Goal: Complete application form

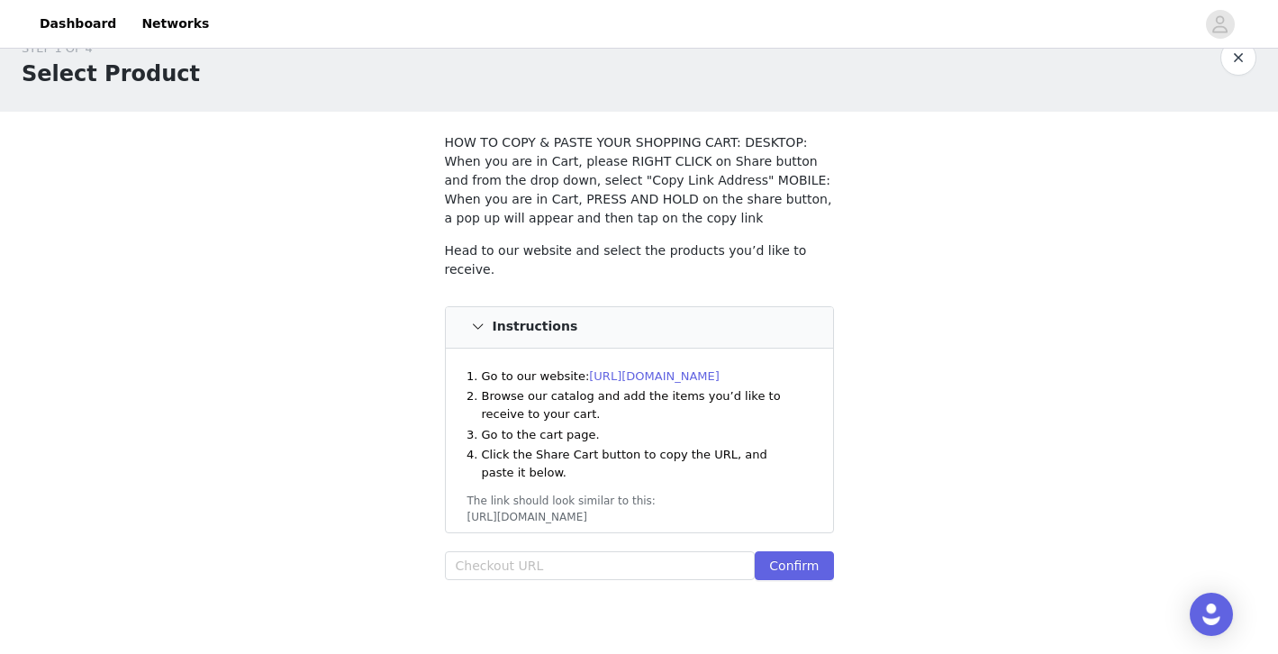
scroll to position [50, 0]
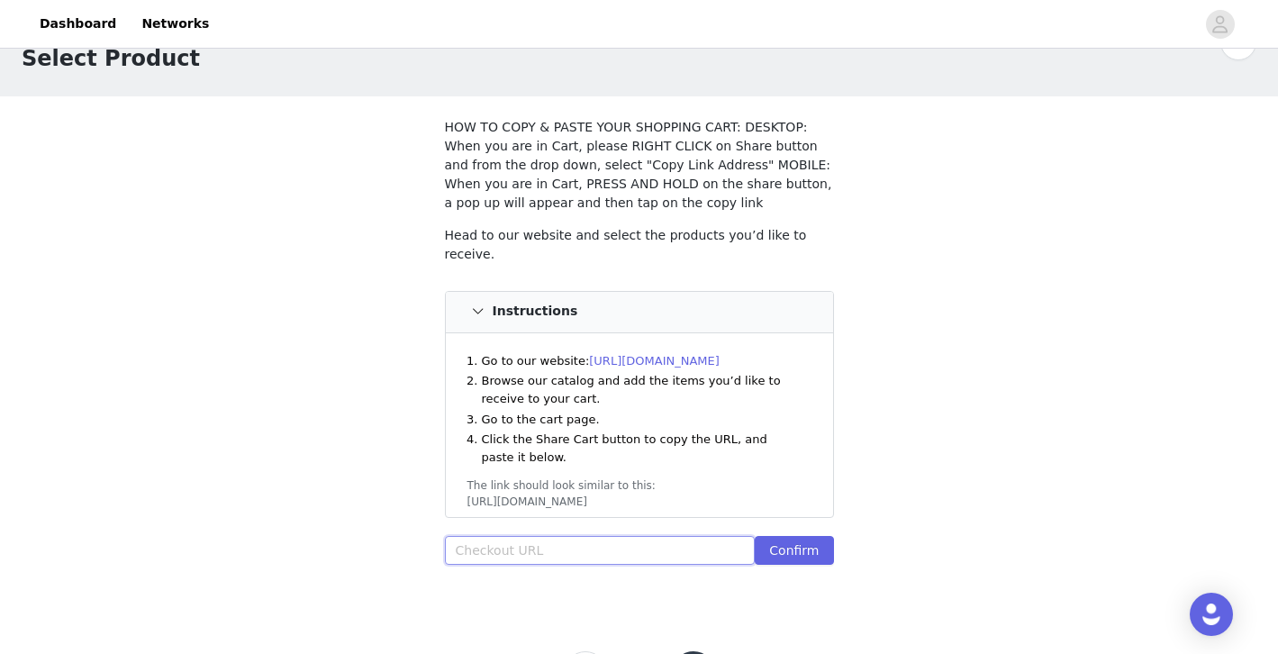
click at [557, 539] on input "text" at bounding box center [600, 550] width 311 height 29
paste input "[URL][DOMAIN_NAME]"
type input "[URL][DOMAIN_NAME]"
click at [683, 552] on input "[URL][DOMAIN_NAME]" at bounding box center [600, 550] width 311 height 29
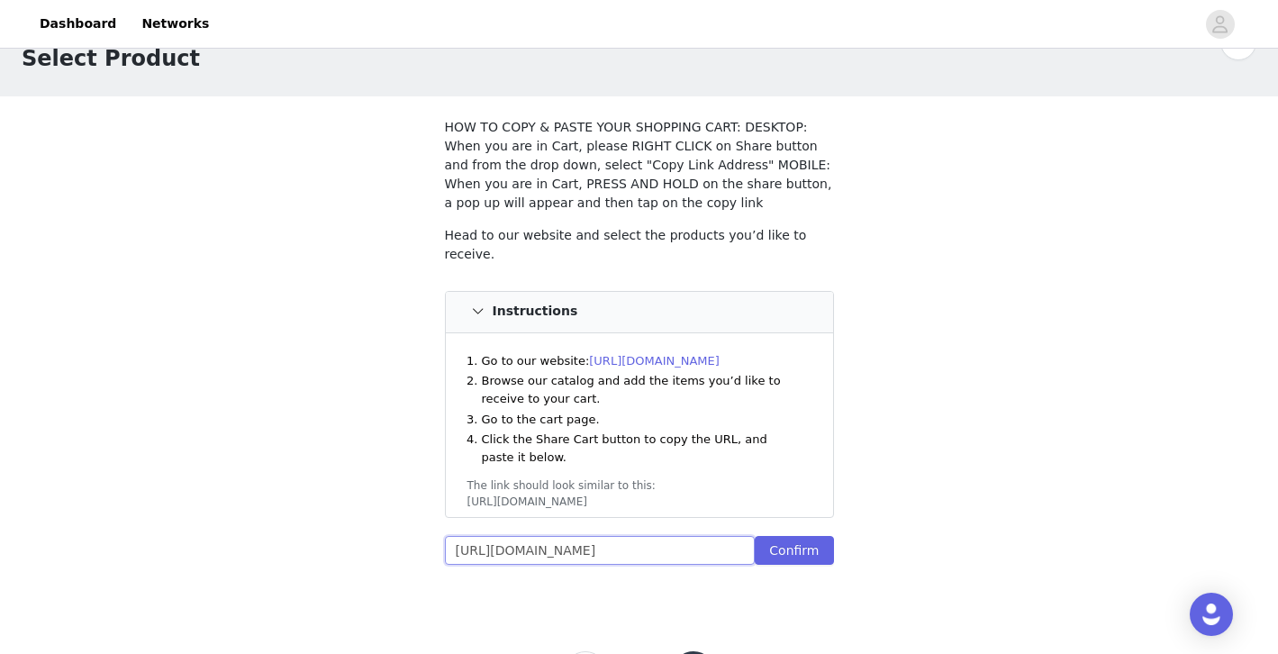
click at [683, 552] on input "[URL][DOMAIN_NAME]" at bounding box center [600, 550] width 311 height 29
click at [537, 556] on input "text" at bounding box center [600, 550] width 311 height 29
paste input "[URL][DOMAIN_NAME]"
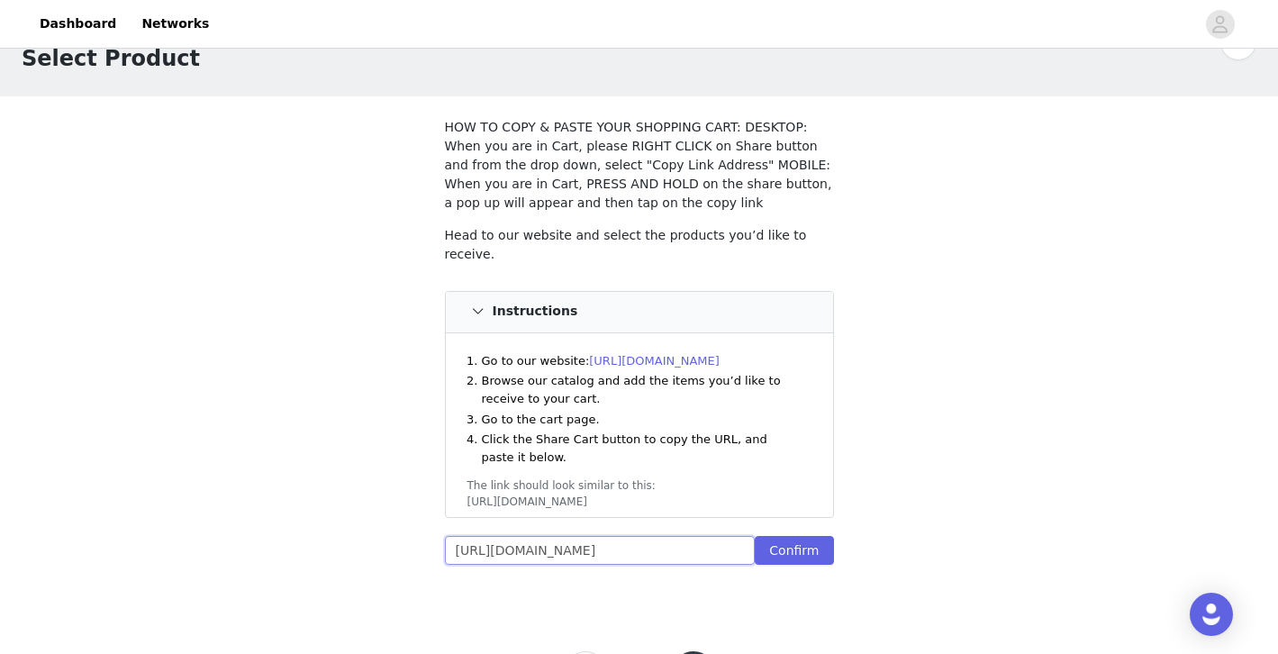
scroll to position [0, 780]
type input "[URL][DOMAIN_NAME]"
click at [816, 547] on button "Confirm" at bounding box center [793, 550] width 78 height 29
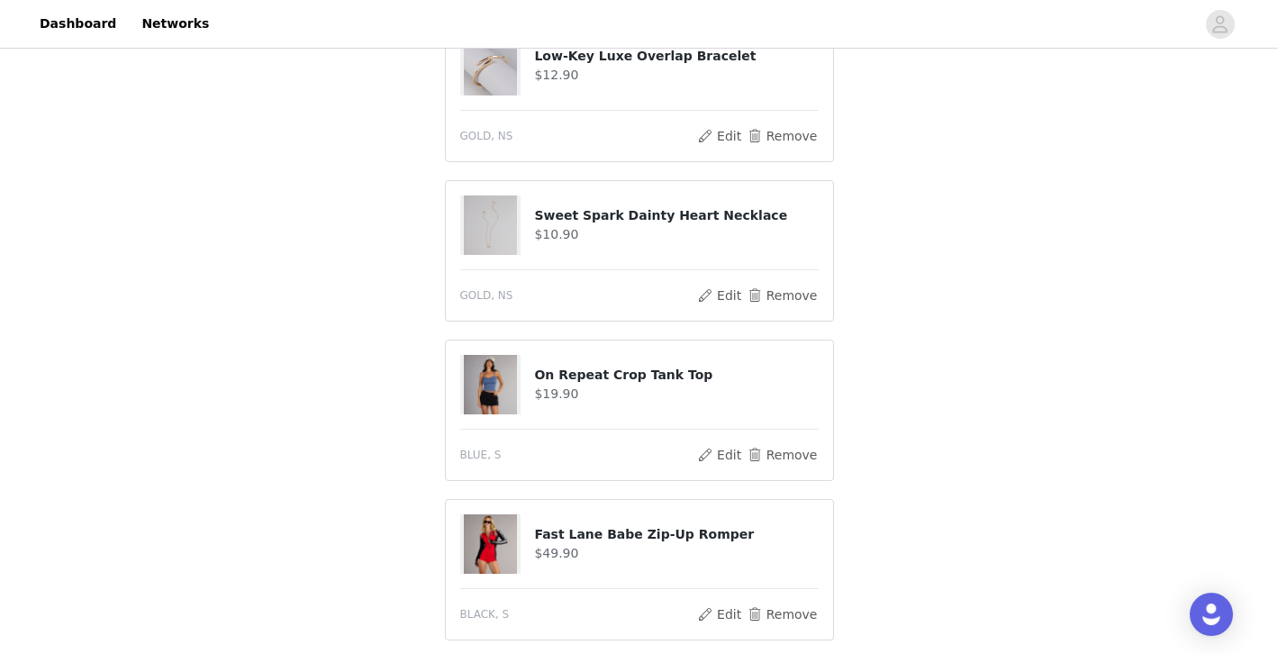
scroll to position [1232, 0]
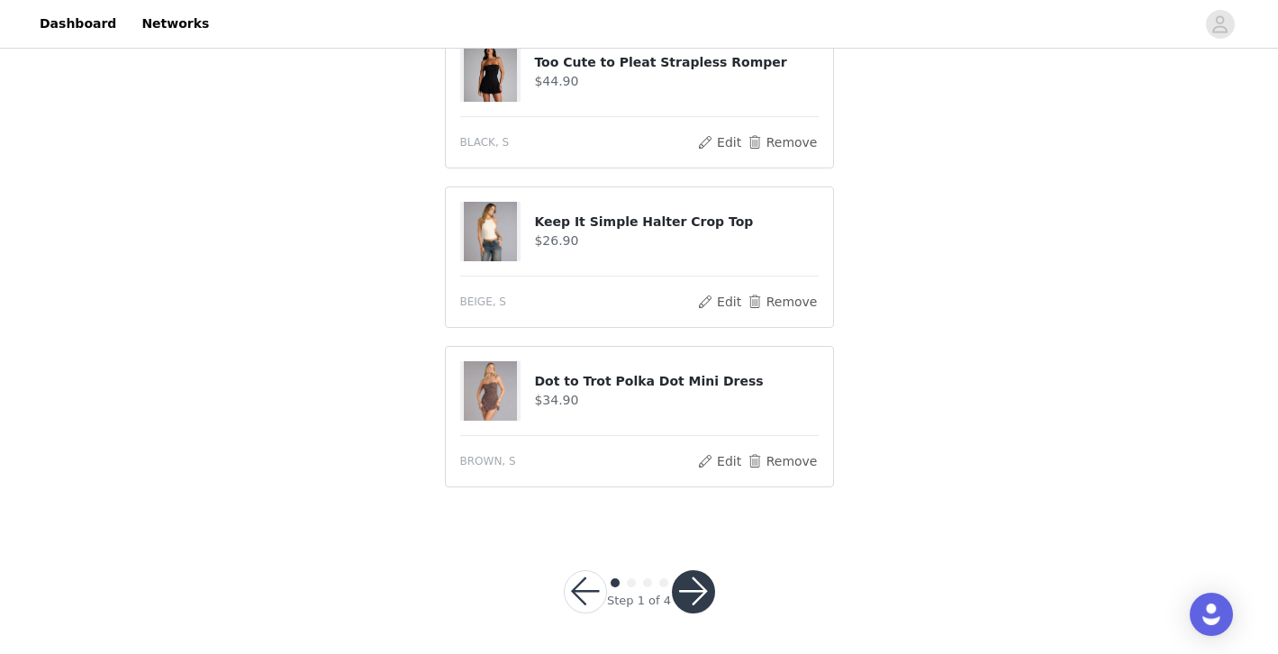
click at [690, 593] on button "button" at bounding box center [693, 591] width 43 height 43
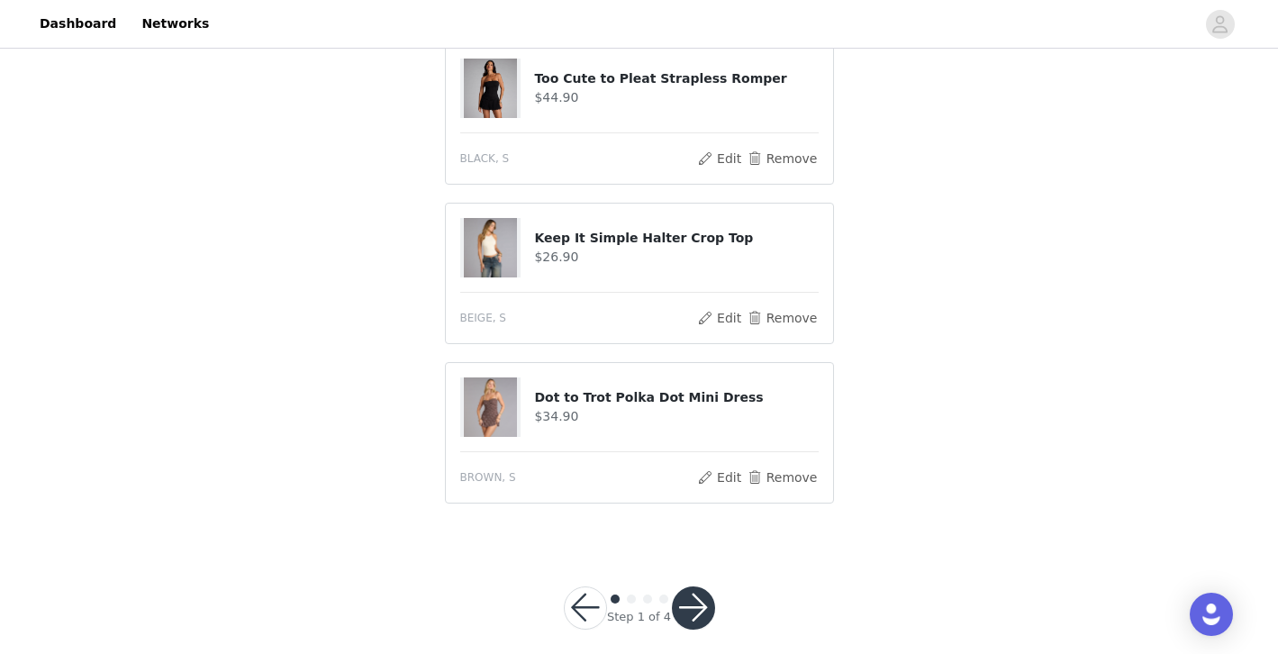
click at [696, 586] on button "button" at bounding box center [693, 607] width 43 height 43
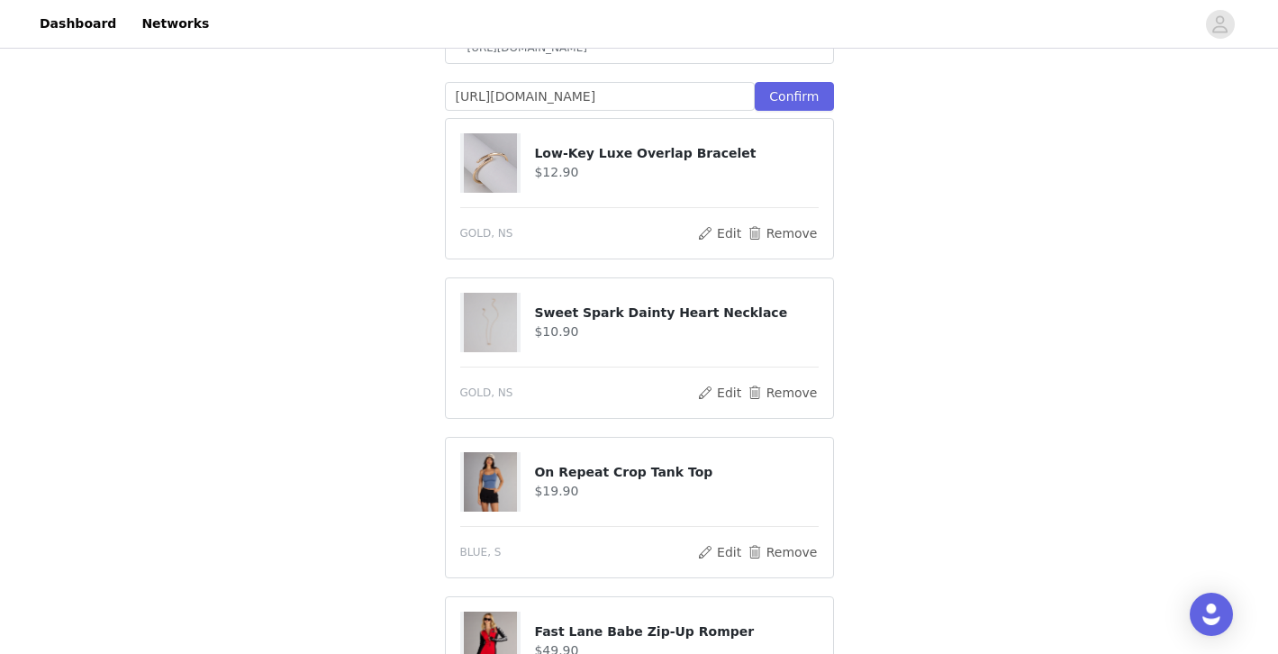
scroll to position [585, 0]
click at [769, 223] on button "Remove" at bounding box center [781, 234] width 72 height 22
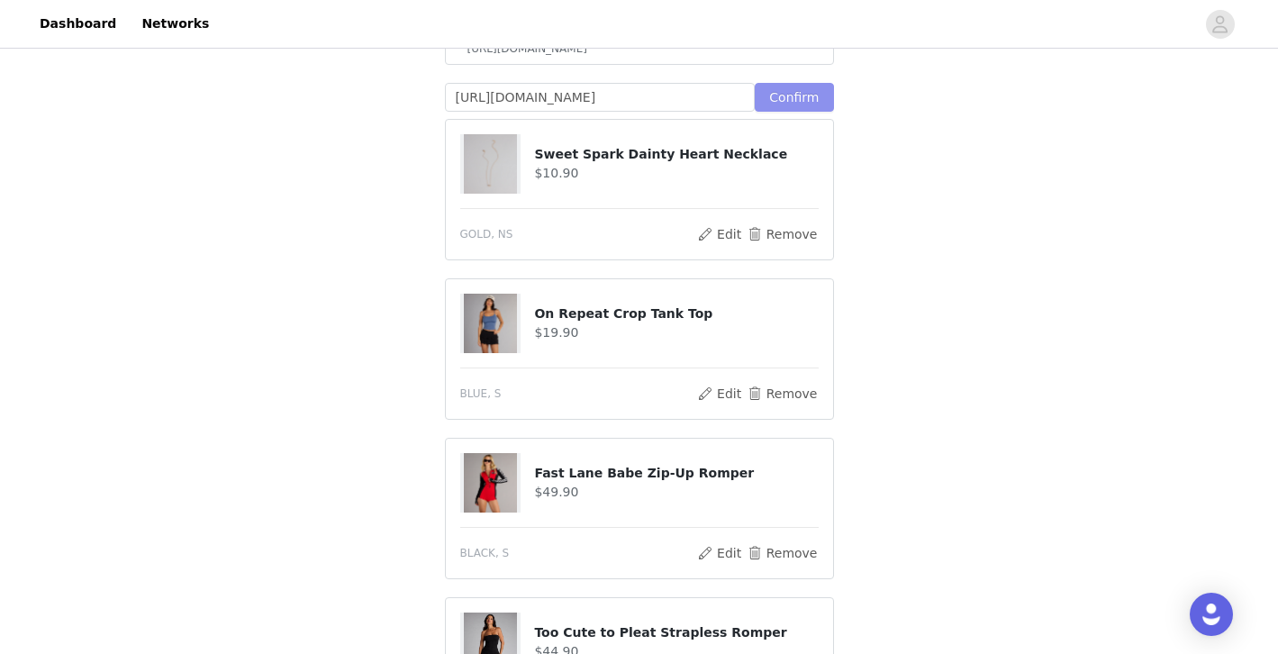
click at [793, 83] on button "Confirm" at bounding box center [793, 97] width 78 height 29
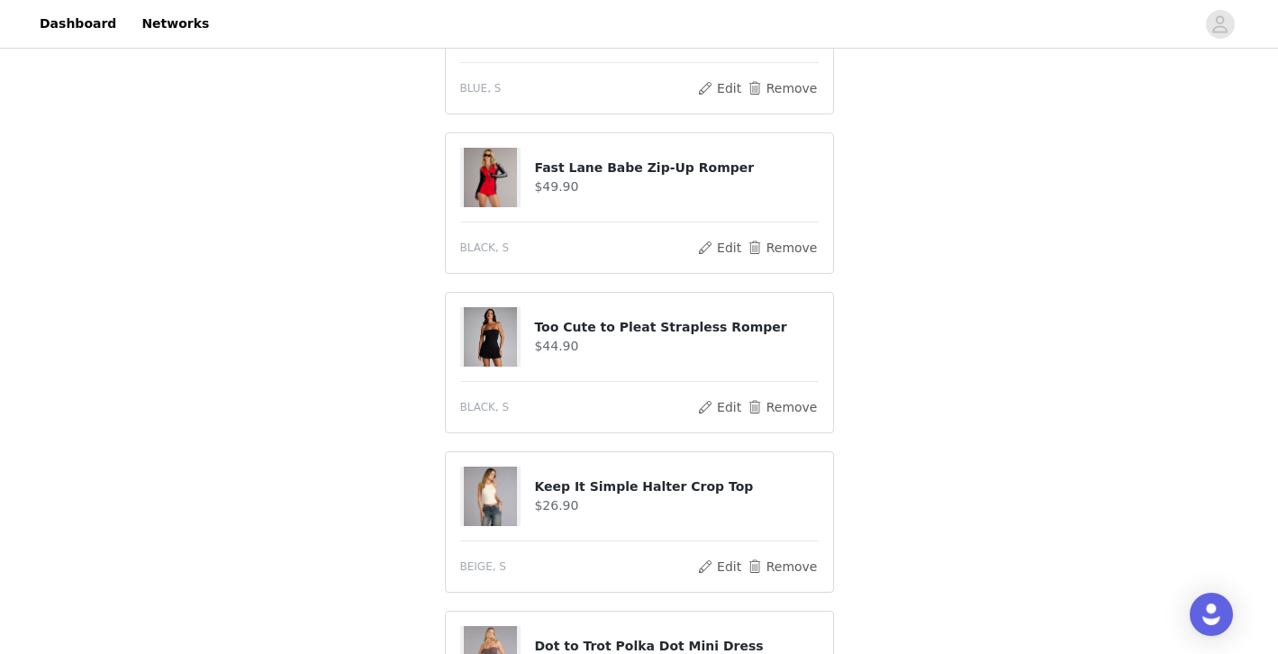
scroll to position [1298, 0]
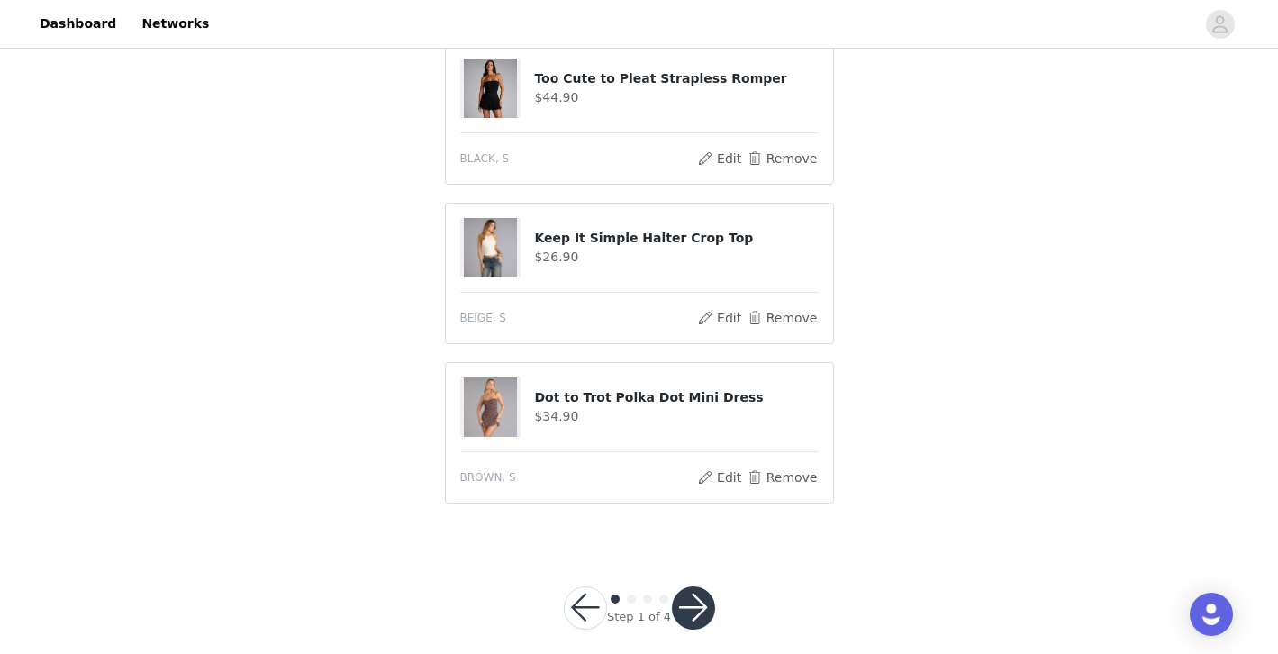
click at [692, 586] on button "button" at bounding box center [693, 607] width 43 height 43
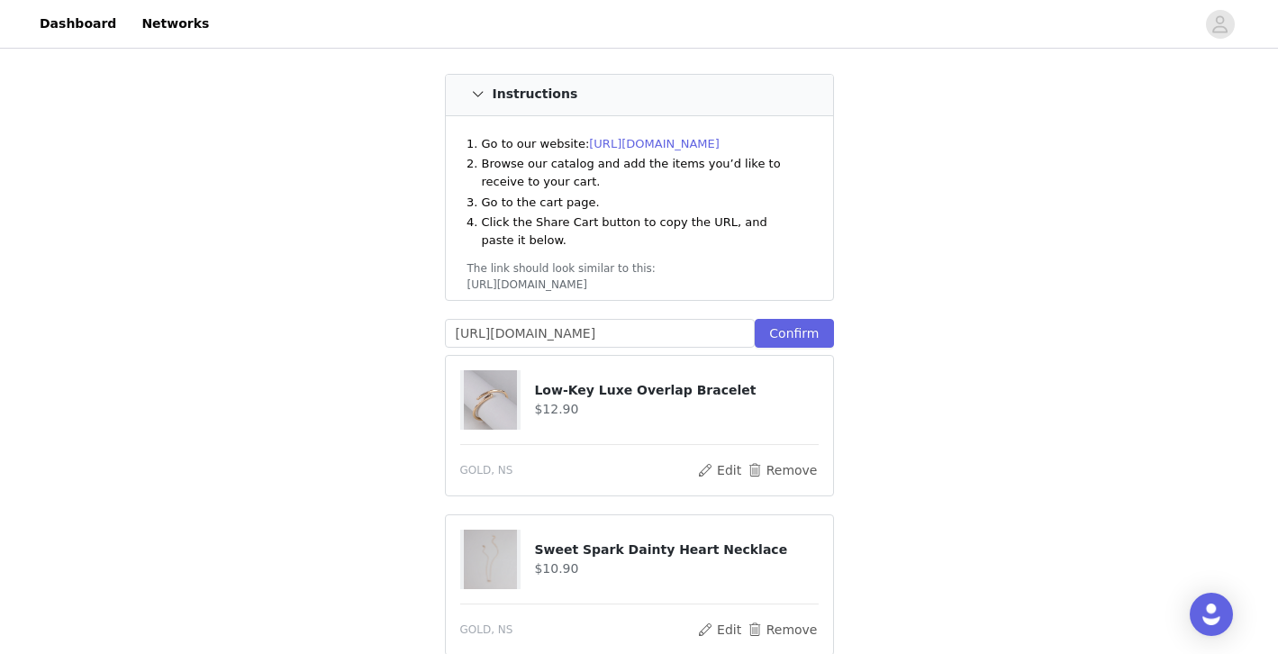
scroll to position [348, 0]
click at [648, 320] on input "[URL][DOMAIN_NAME]" at bounding box center [600, 334] width 311 height 29
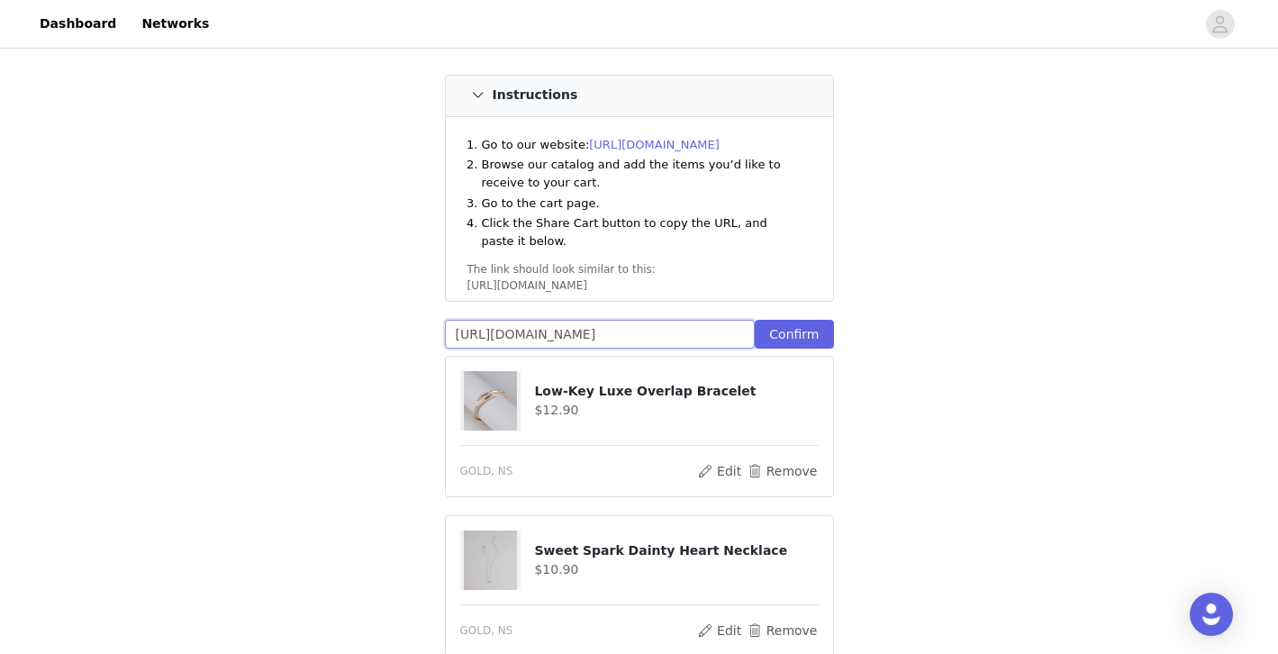
click at [648, 320] on input "[URL][DOMAIN_NAME]" at bounding box center [600, 334] width 311 height 29
click at [793, 320] on button "Confirm" at bounding box center [793, 334] width 78 height 29
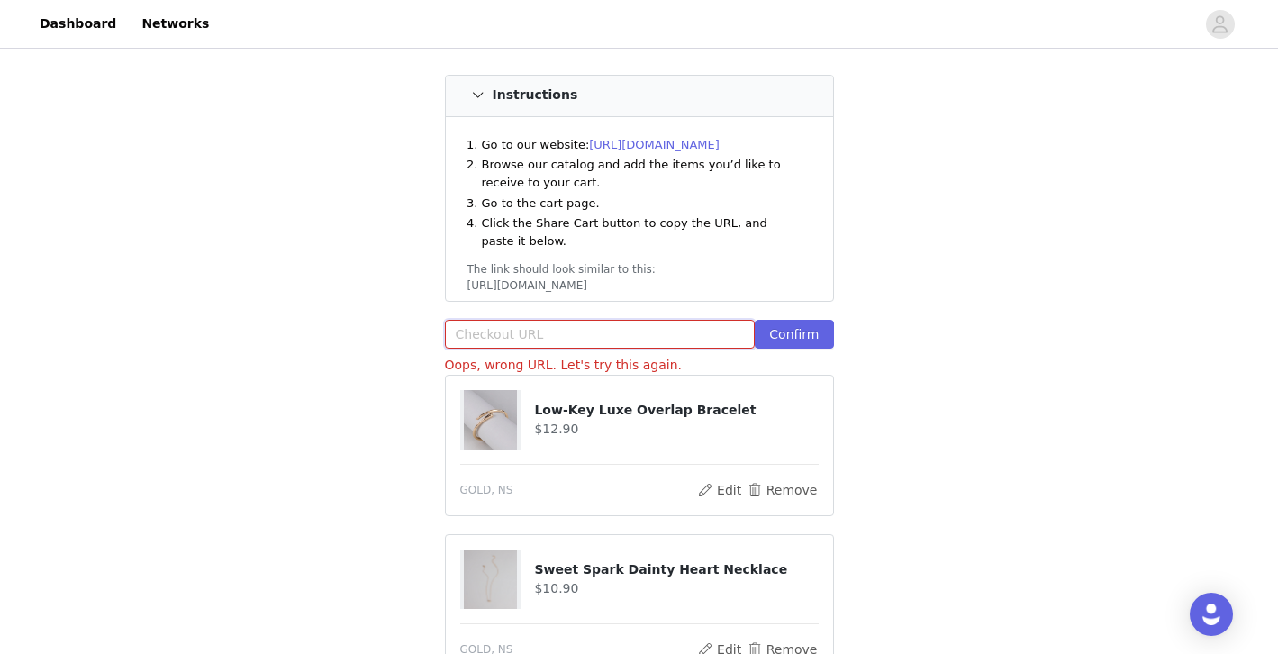
click at [615, 320] on input "text" at bounding box center [600, 334] width 311 height 29
paste input "[URL][DOMAIN_NAME]"
type input "[URL][DOMAIN_NAME]"
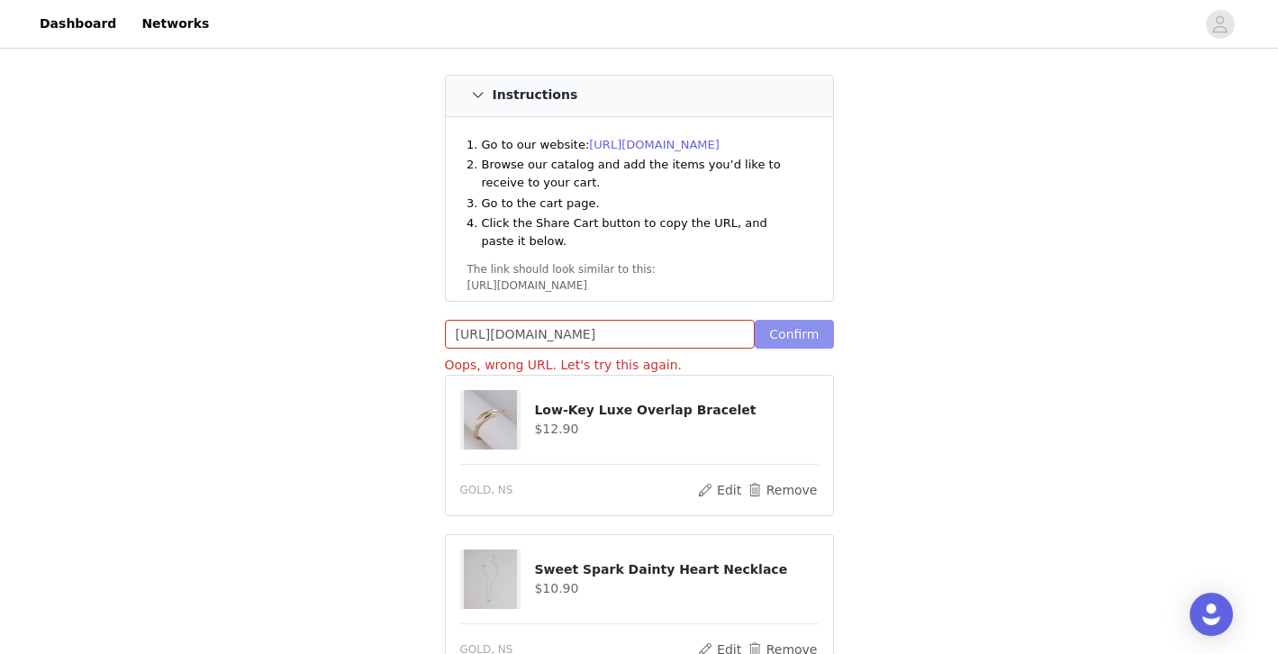
click at [817, 321] on button "Confirm" at bounding box center [793, 334] width 78 height 29
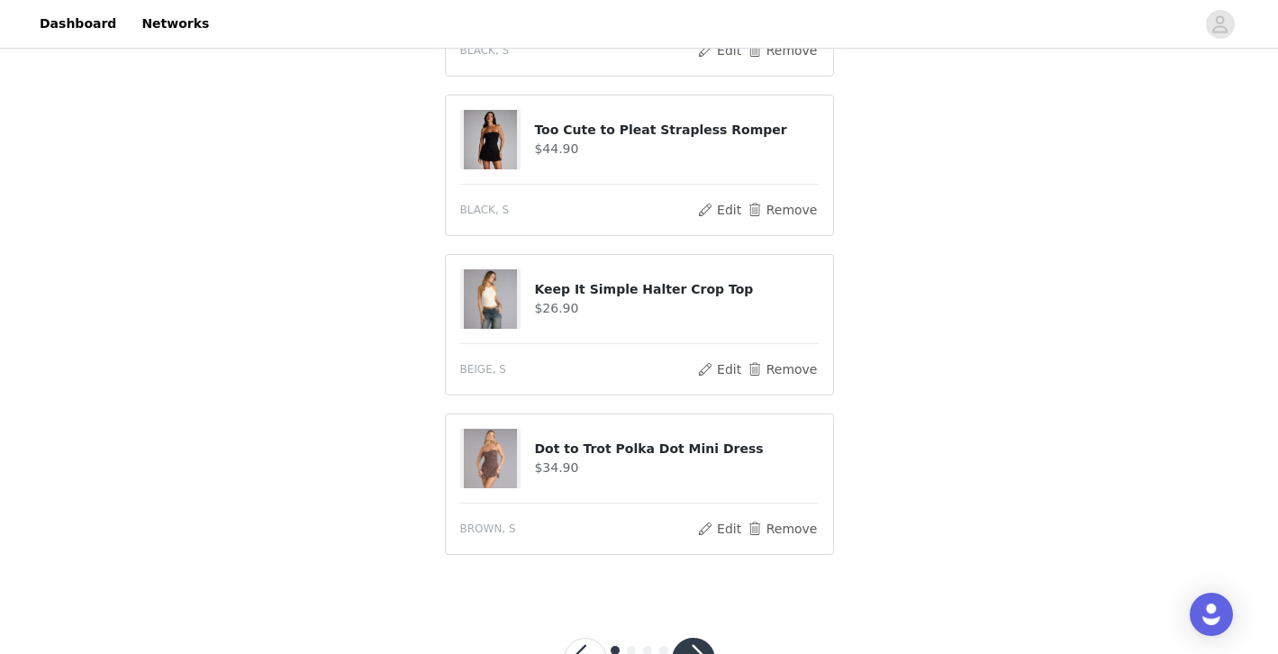
scroll to position [1139, 0]
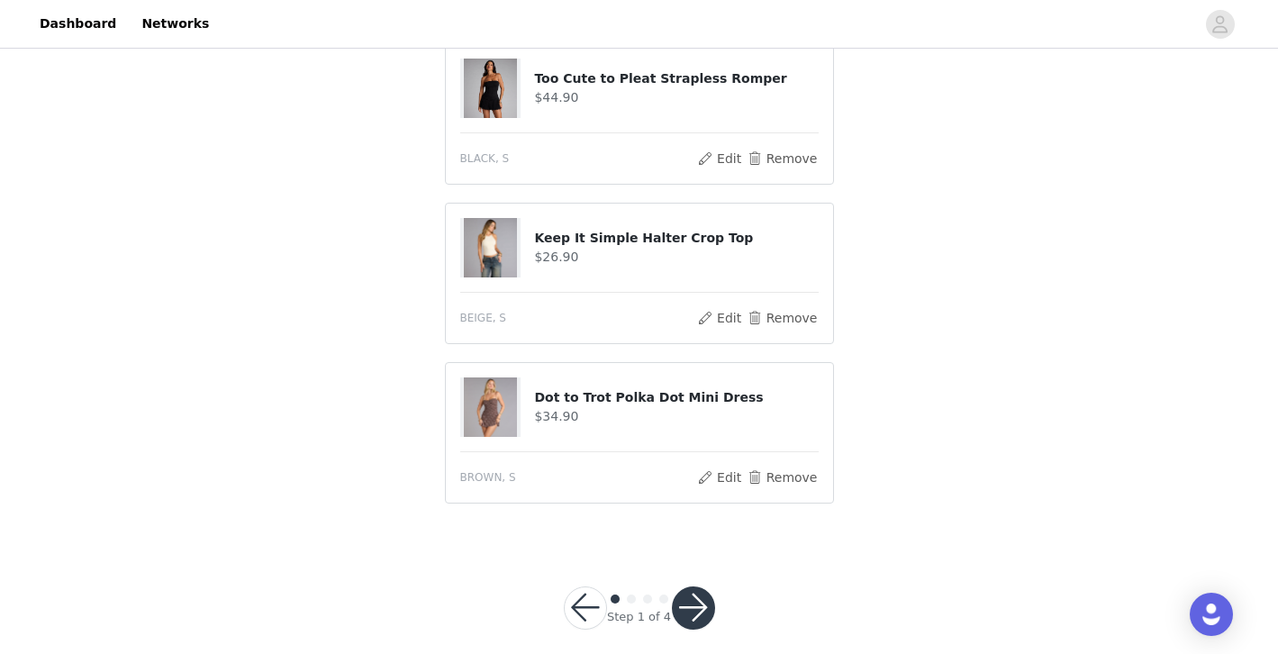
click at [709, 586] on div at bounding box center [693, 607] width 43 height 43
click at [707, 586] on button "button" at bounding box center [693, 607] width 43 height 43
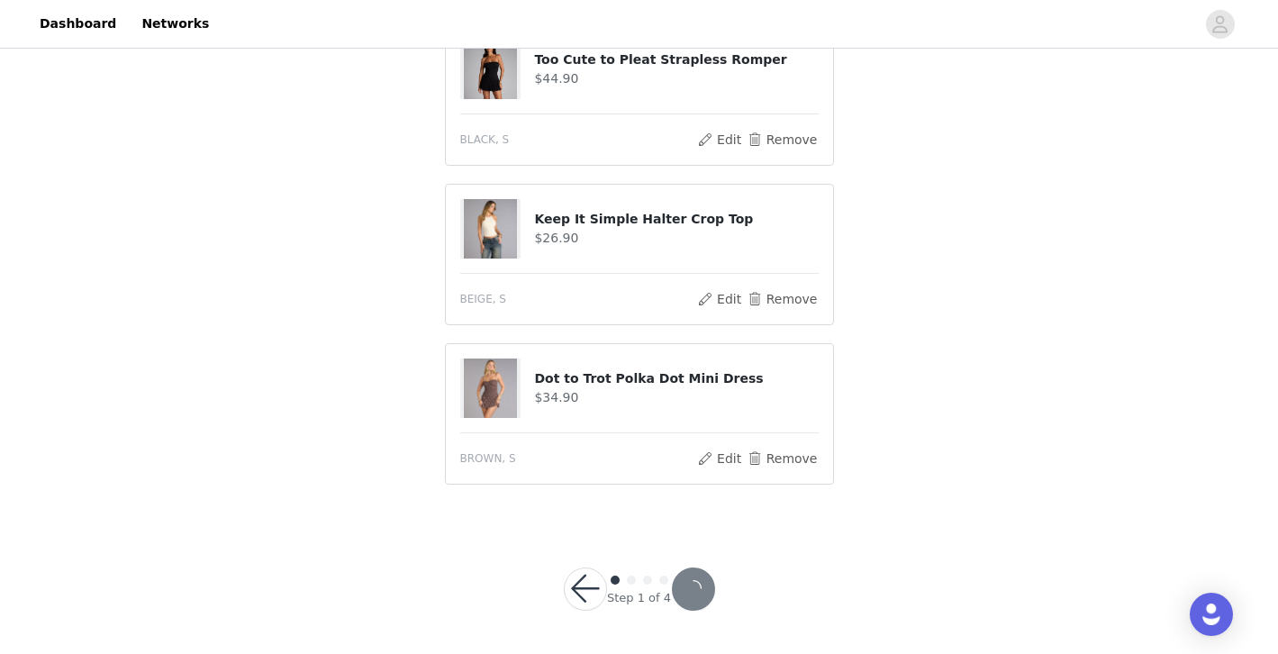
scroll to position [1072, 0]
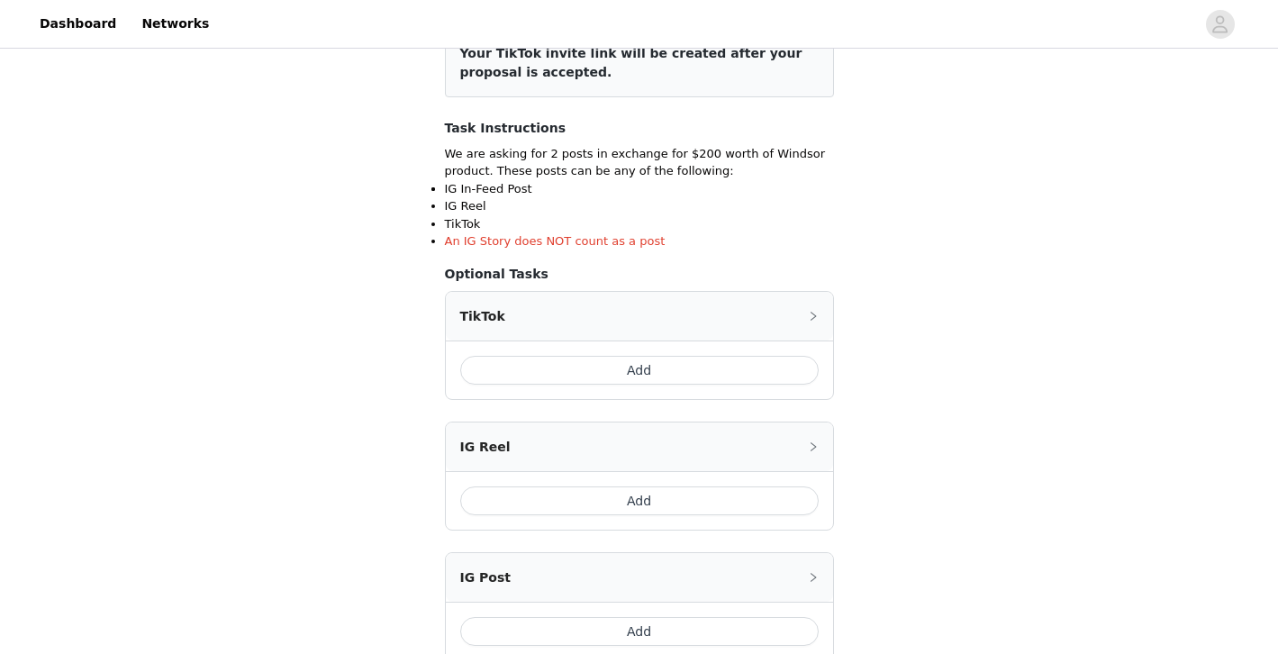
scroll to position [259, 0]
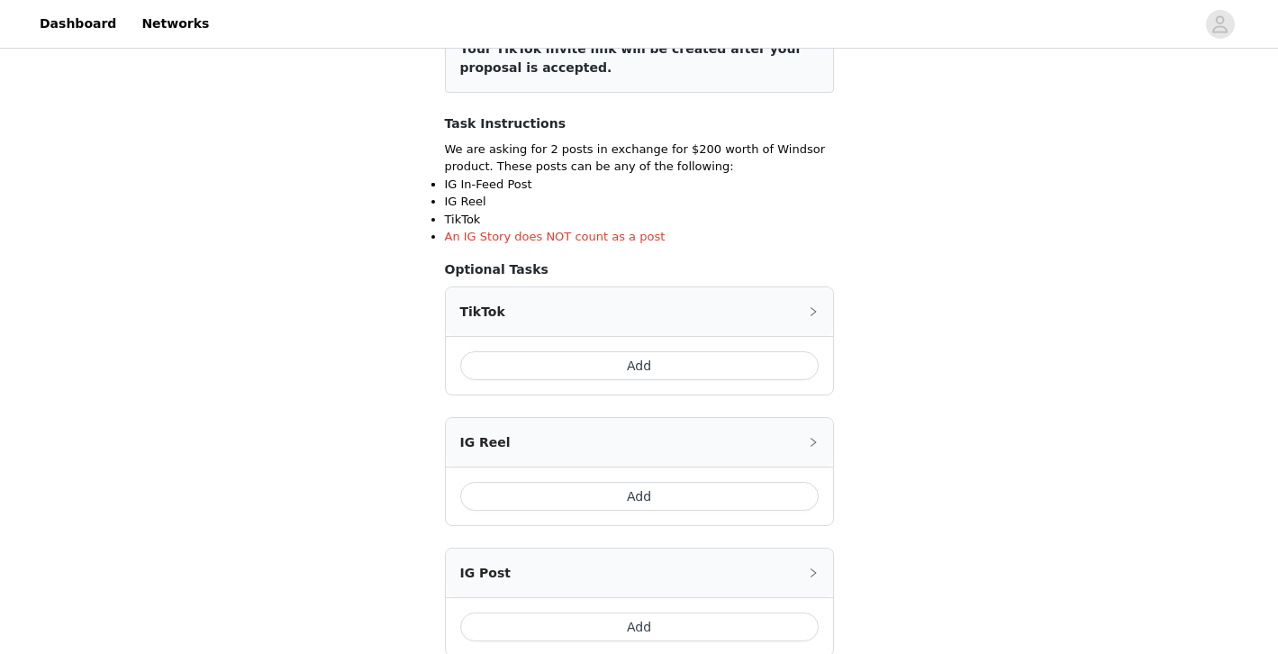
click at [679, 369] on button "Add" at bounding box center [639, 365] width 358 height 29
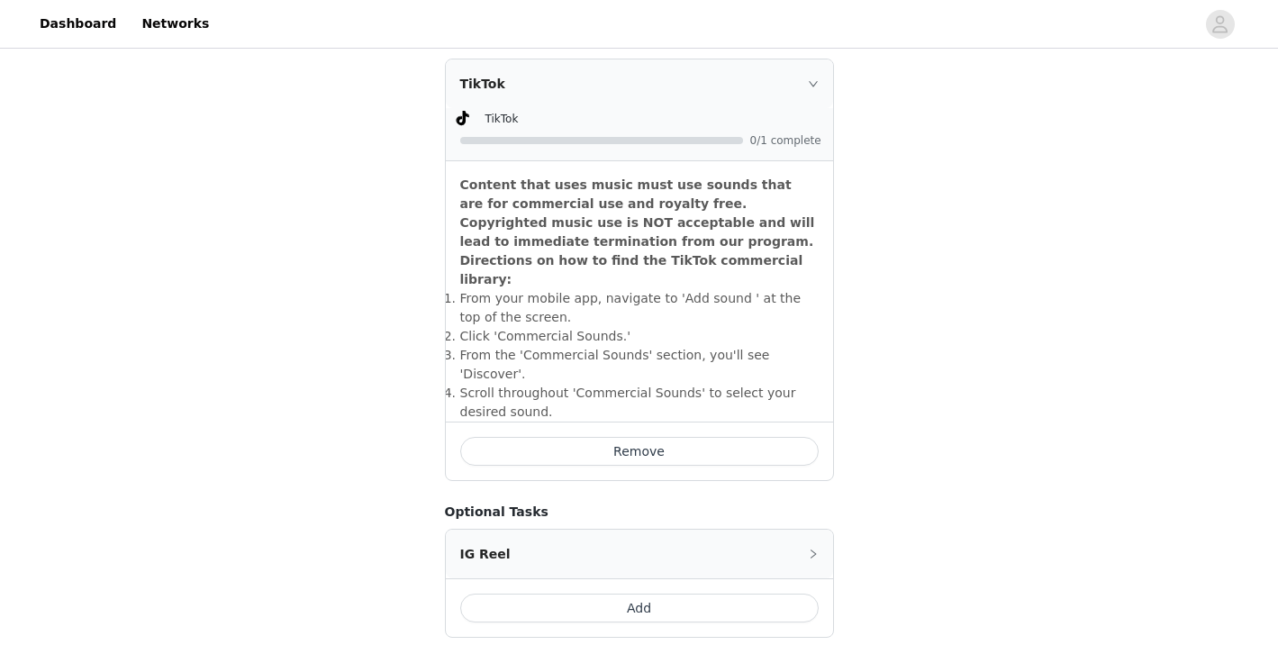
scroll to position [496, 0]
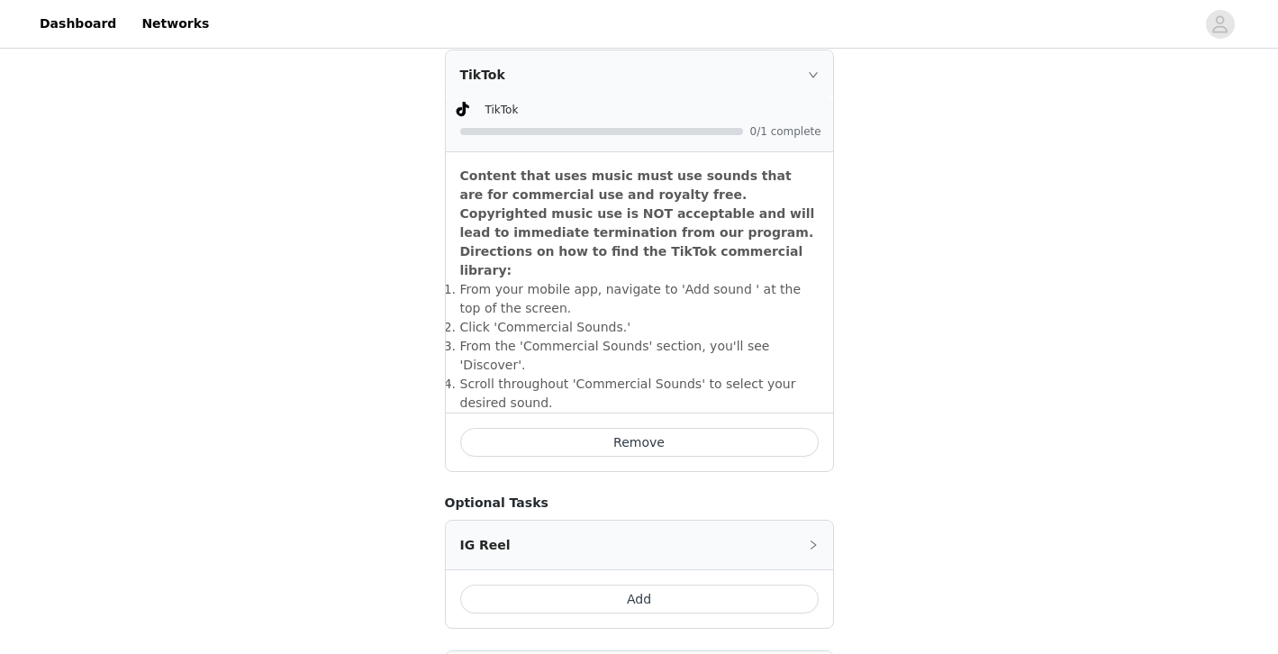
click at [808, 86] on div "TikTok" at bounding box center [639, 74] width 387 height 49
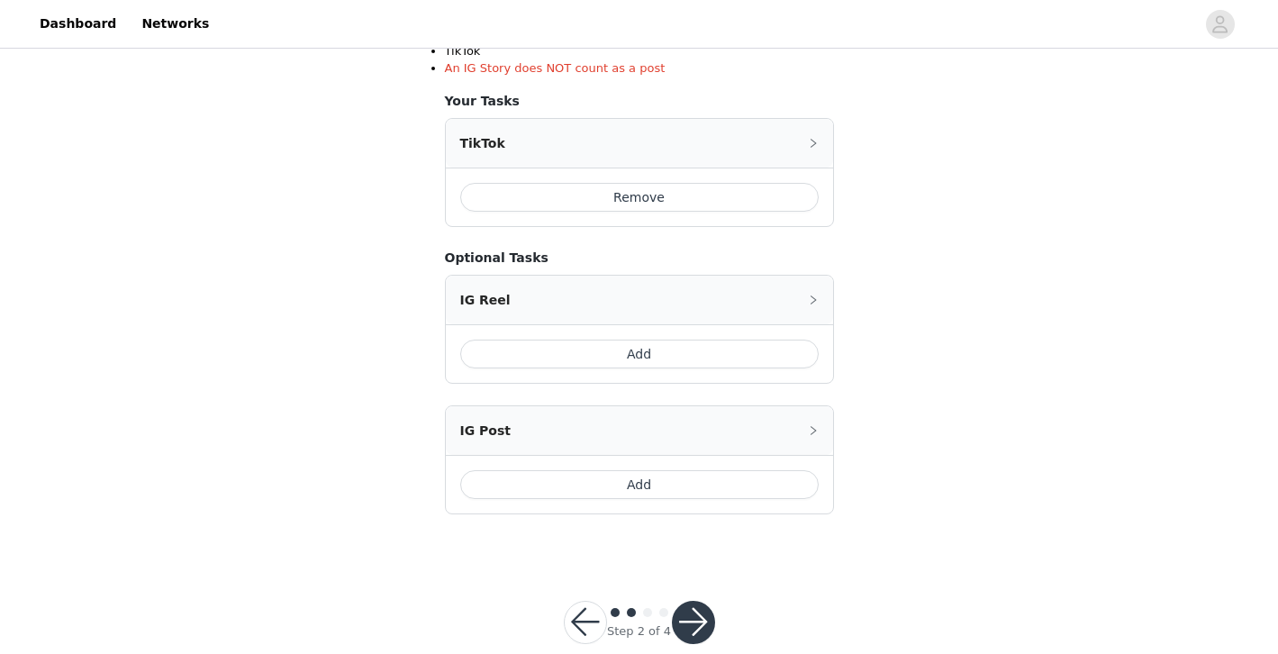
scroll to position [429, 0]
click at [646, 485] on button "Add" at bounding box center [639, 483] width 358 height 29
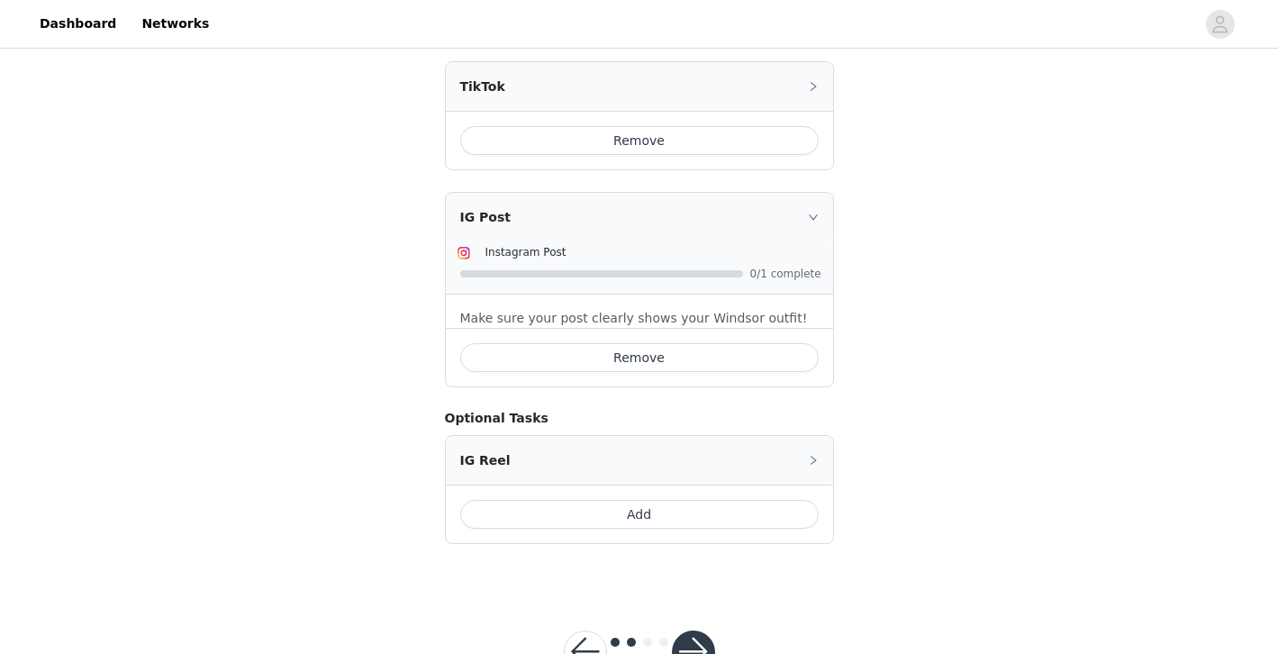
scroll to position [501, 0]
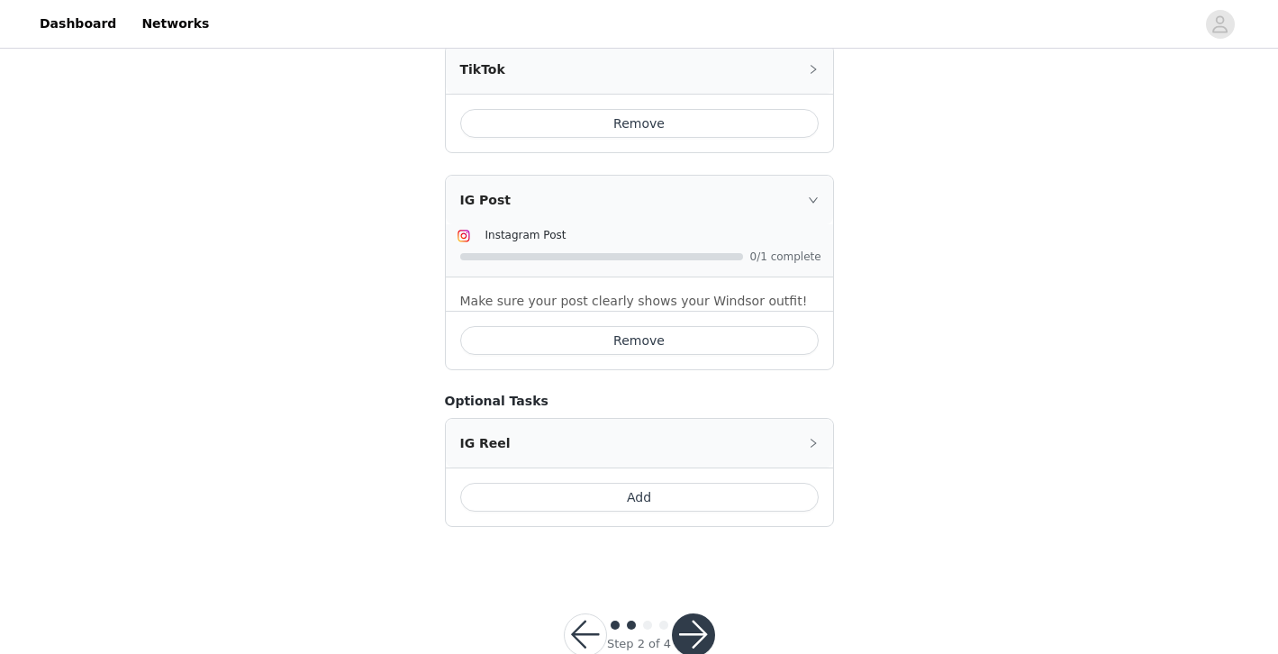
click at [693, 623] on button "button" at bounding box center [693, 634] width 43 height 43
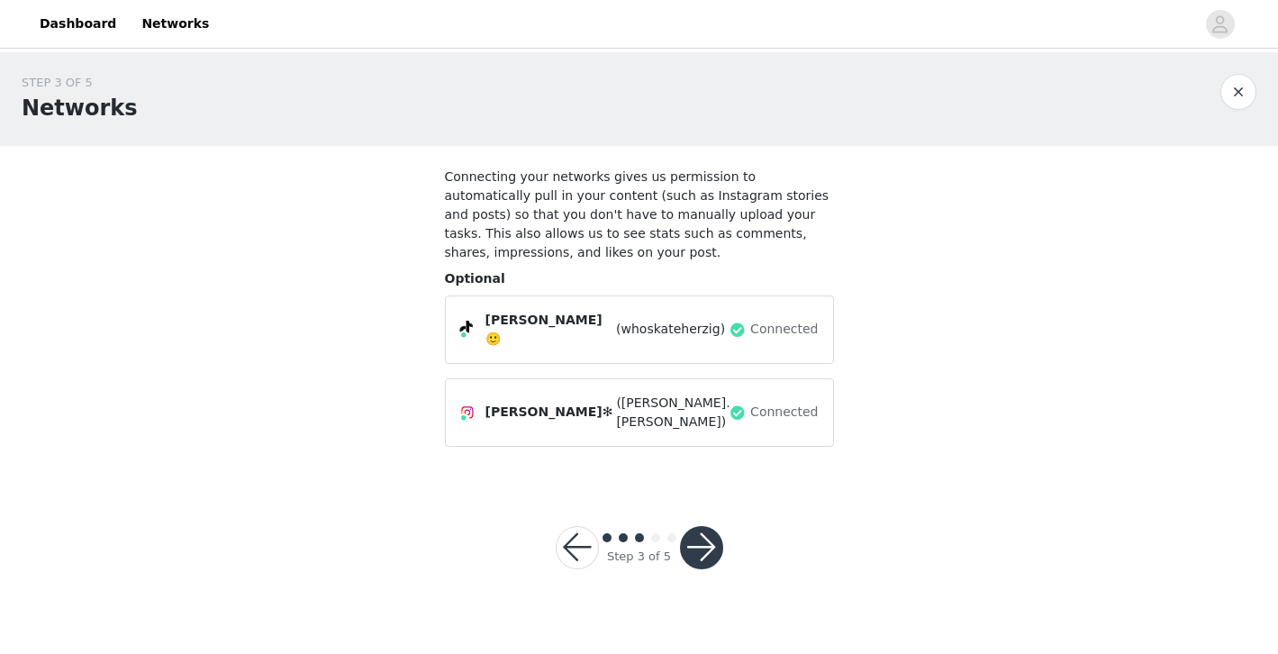
click at [616, 330] on span "(whoskateherzig)" at bounding box center [670, 329] width 109 height 19
click at [704, 526] on button "button" at bounding box center [701, 547] width 43 height 43
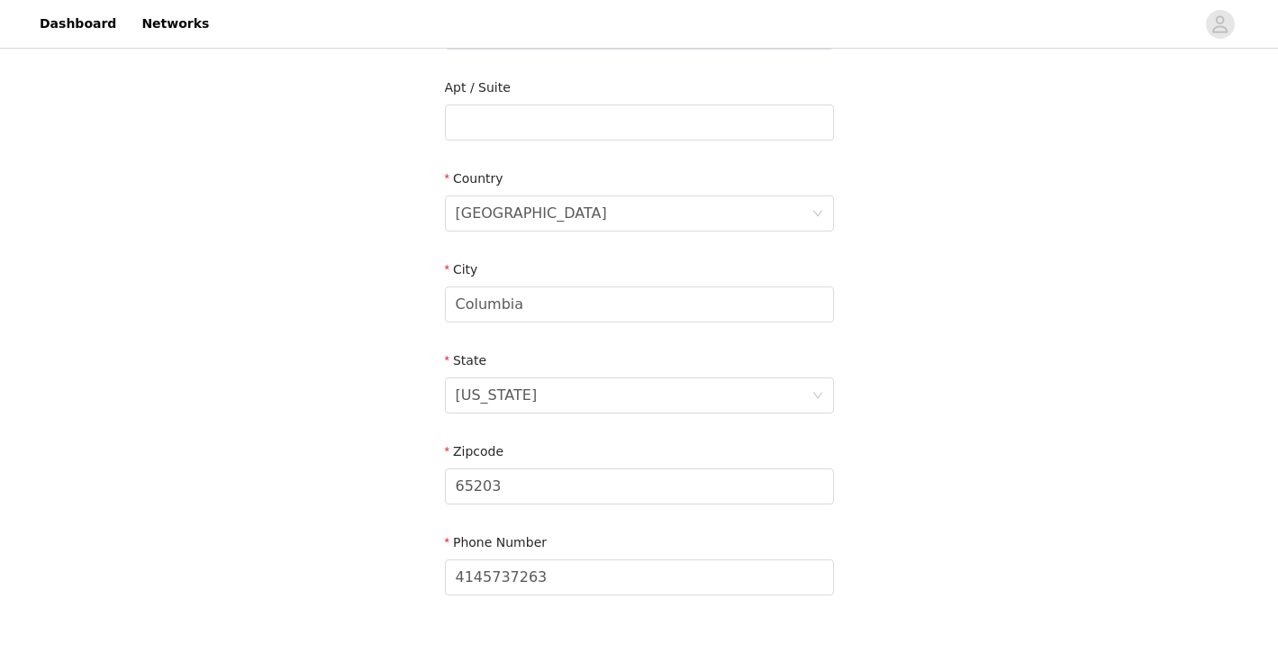
scroll to position [574, 0]
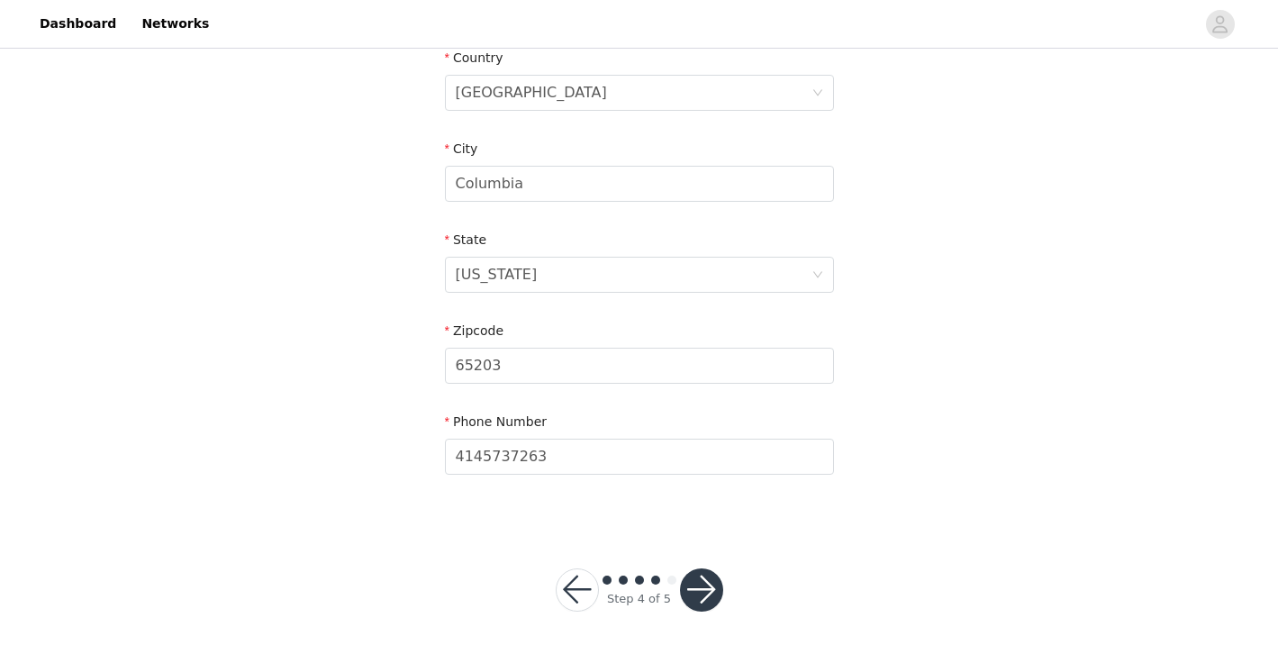
click at [698, 582] on button "button" at bounding box center [701, 589] width 43 height 43
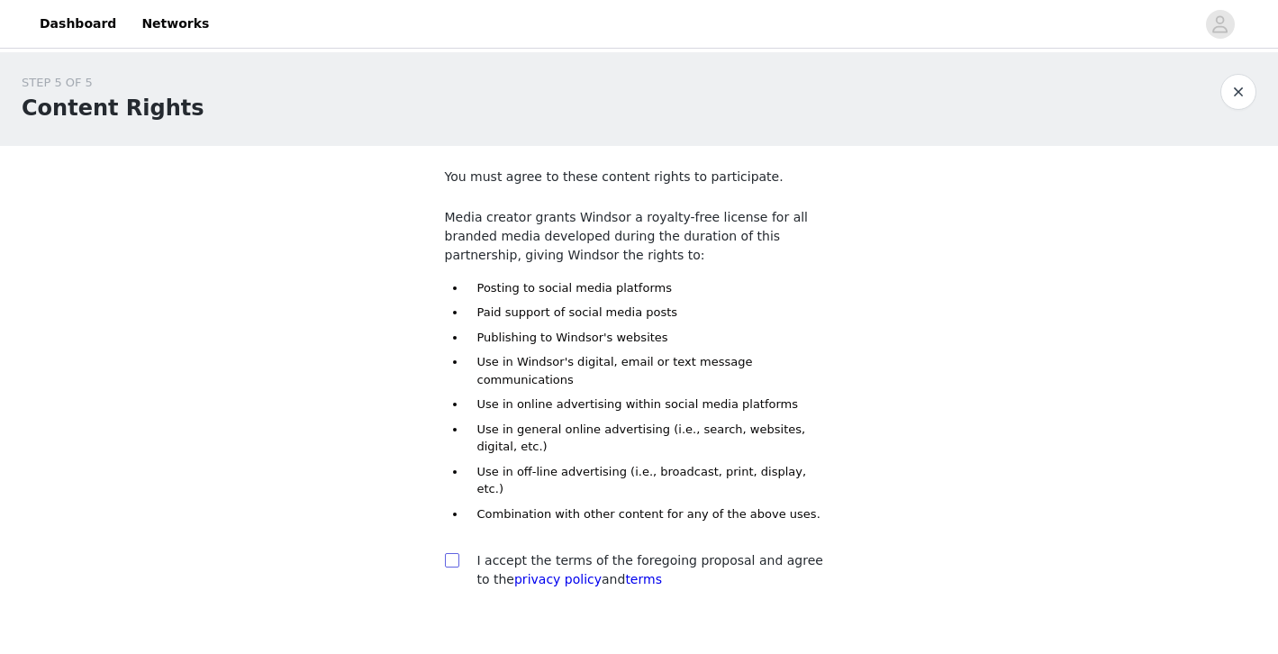
click at [456, 553] on input "checkbox" at bounding box center [451, 559] width 13 height 13
checkbox input "true"
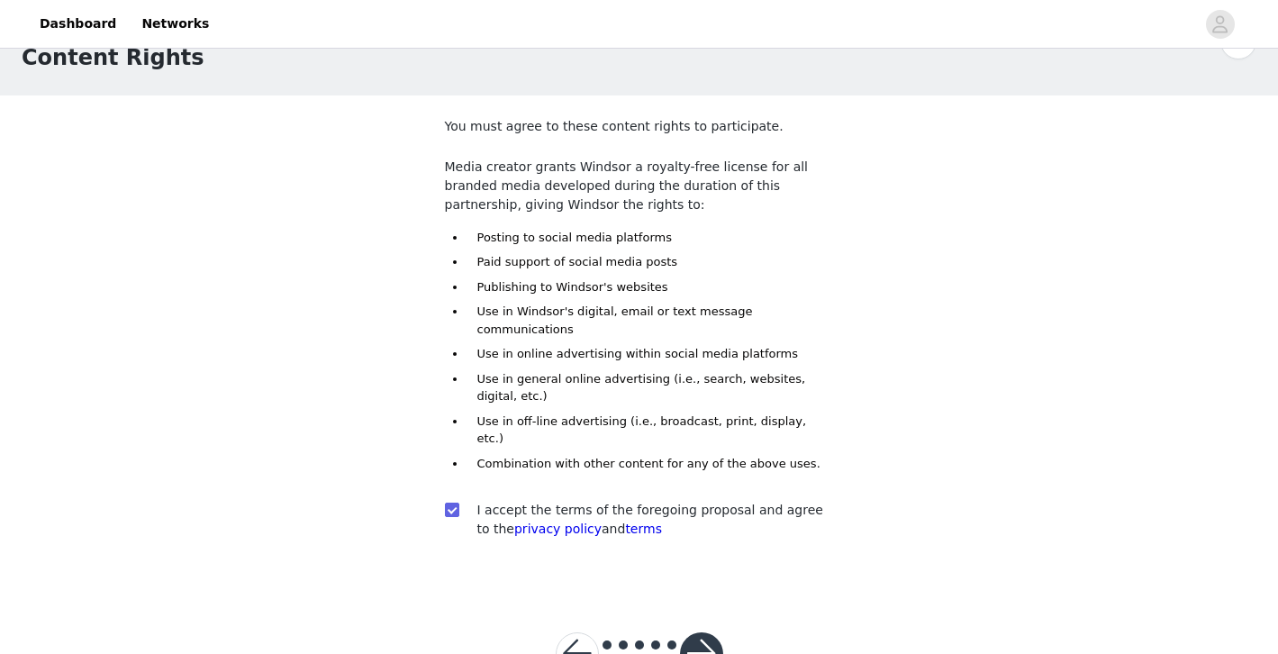
scroll to position [80, 0]
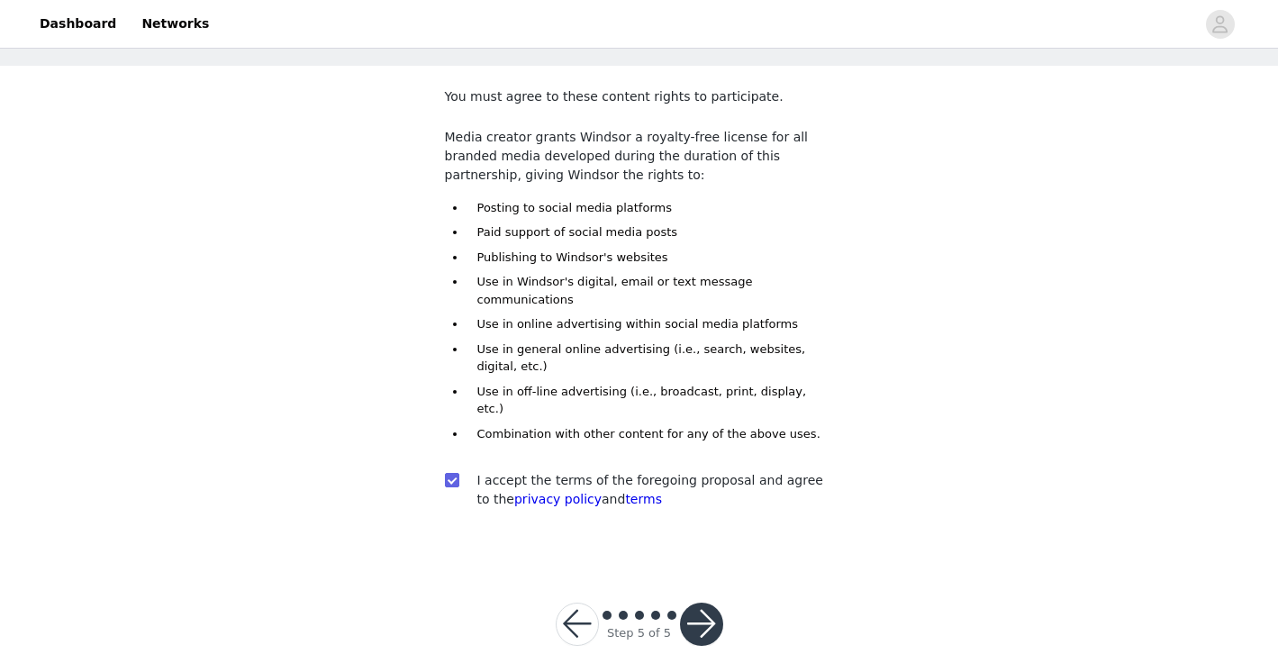
click at [700, 602] on button "button" at bounding box center [701, 623] width 43 height 43
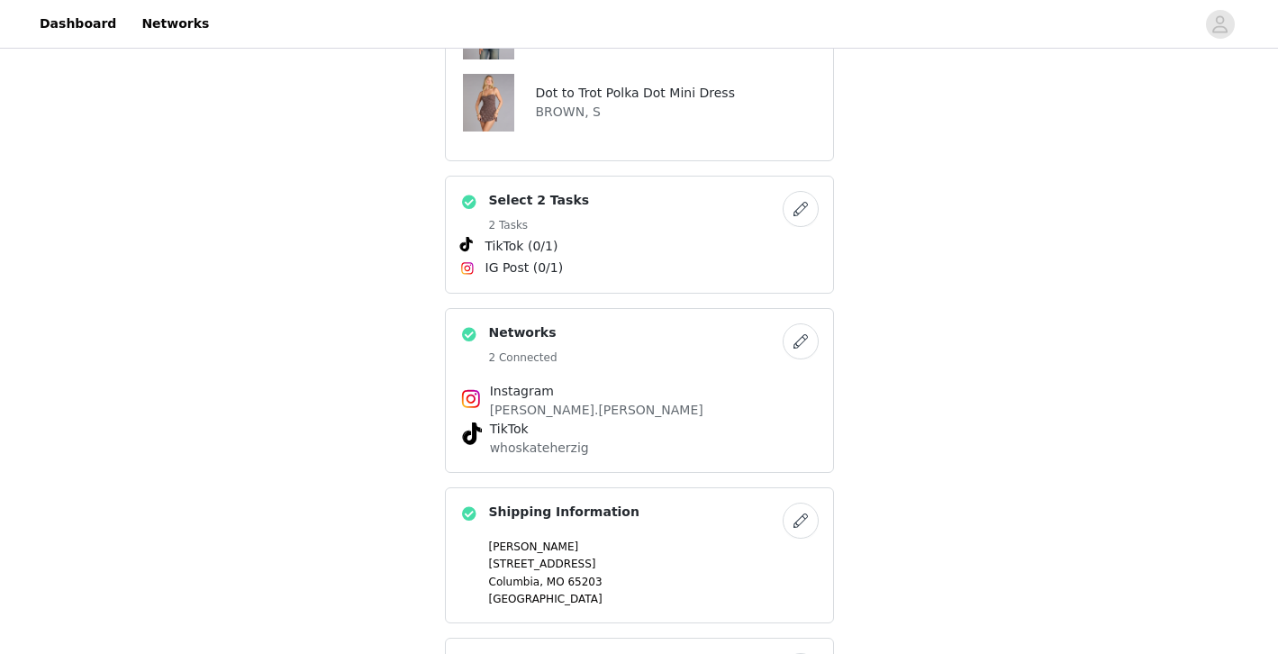
scroll to position [952, 0]
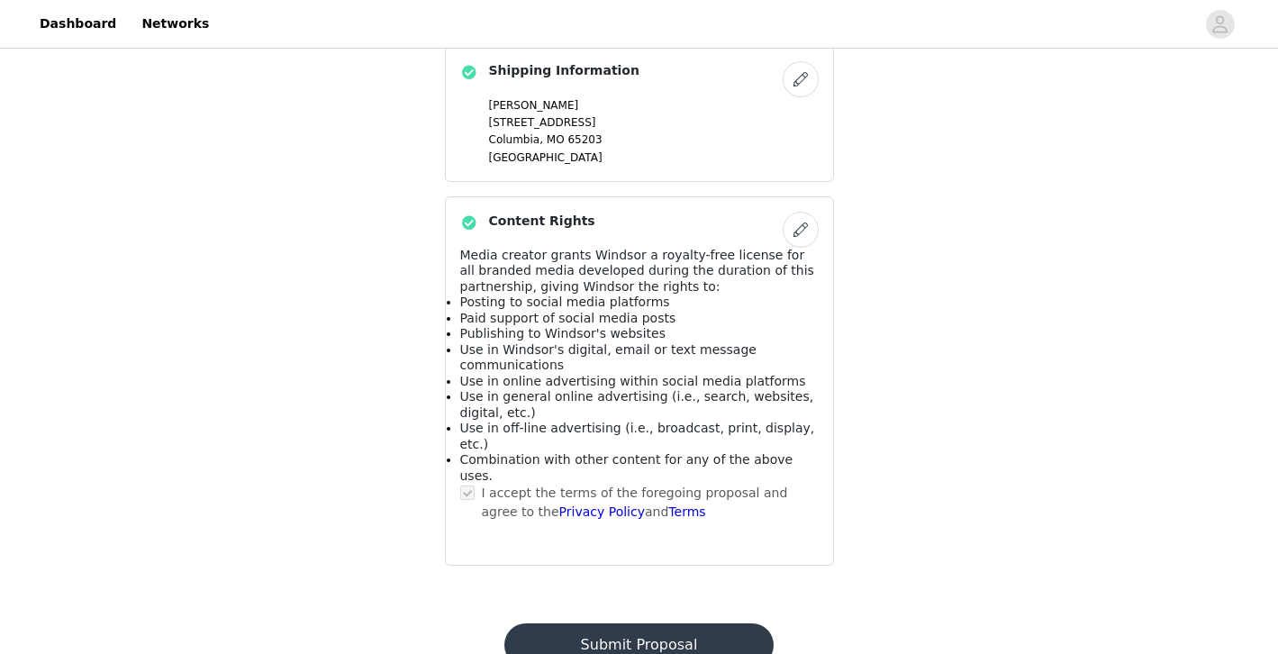
scroll to position [0, 0]
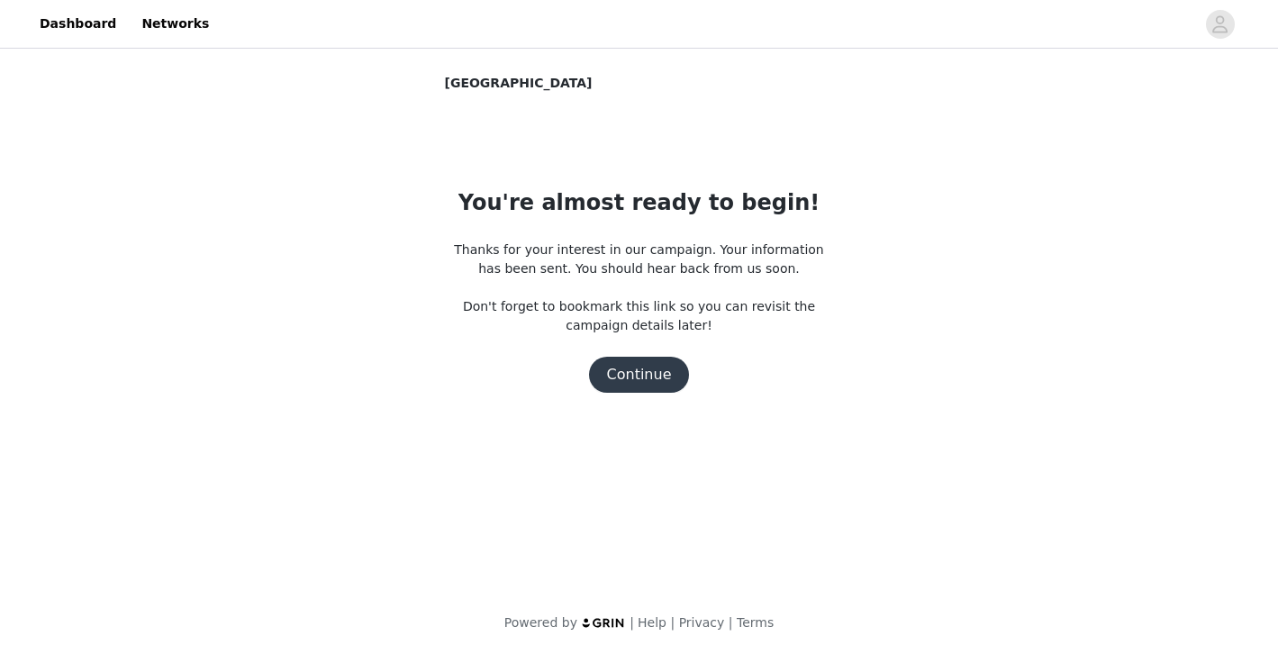
click at [636, 378] on button "Continue" at bounding box center [639, 375] width 101 height 36
